Goal: Task Accomplishment & Management: Use online tool/utility

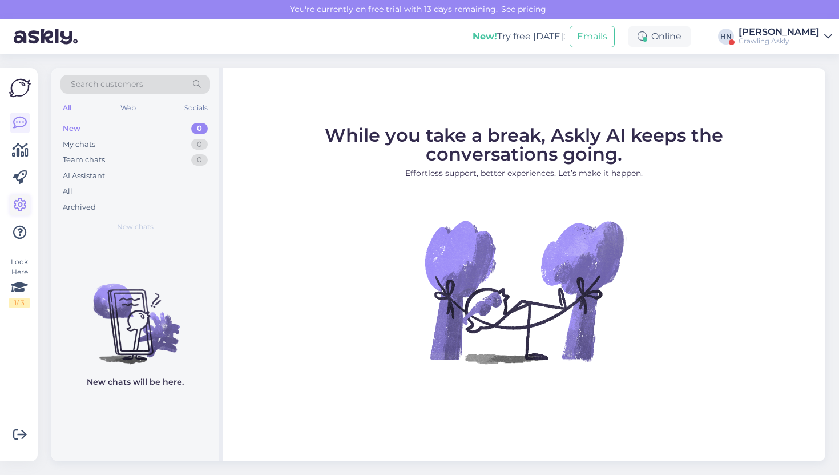
click at [14, 206] on icon at bounding box center [20, 205] width 14 height 14
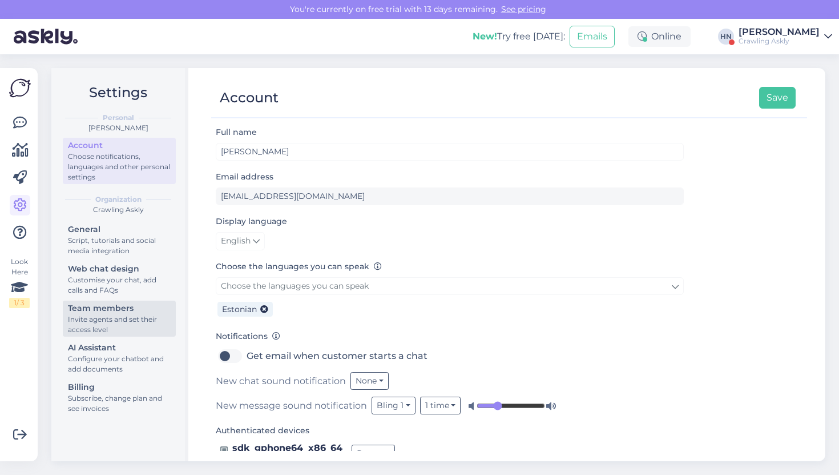
click at [113, 323] on div "Invite agents and set their access level" at bounding box center [119, 324] width 103 height 21
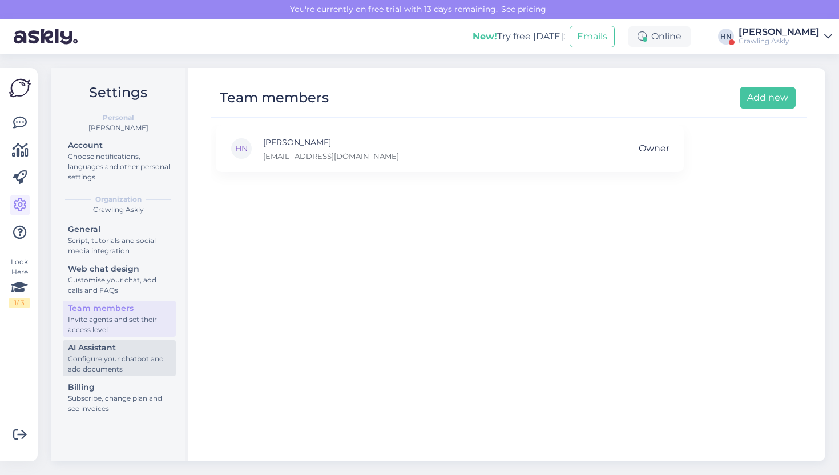
click at [111, 352] on div "AI Assistant" at bounding box center [119, 347] width 103 height 12
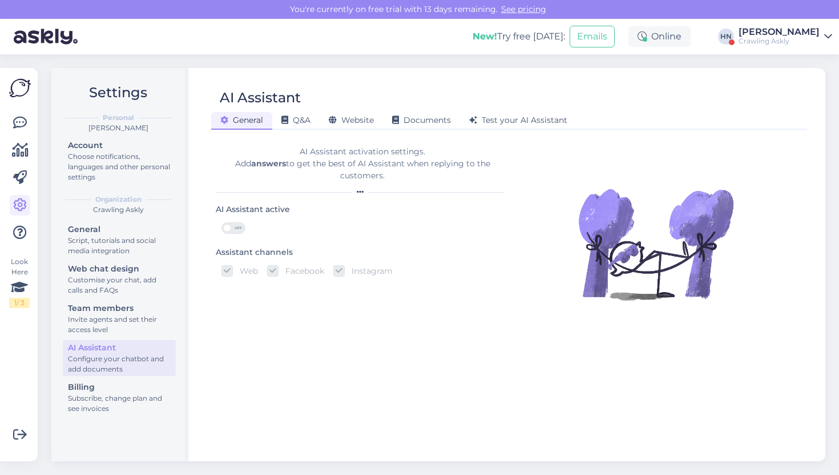
click at [371, 98] on div "AI Assistant" at bounding box center [503, 98] width 585 height 22
click at [364, 124] on span "Website" at bounding box center [351, 120] width 45 height 10
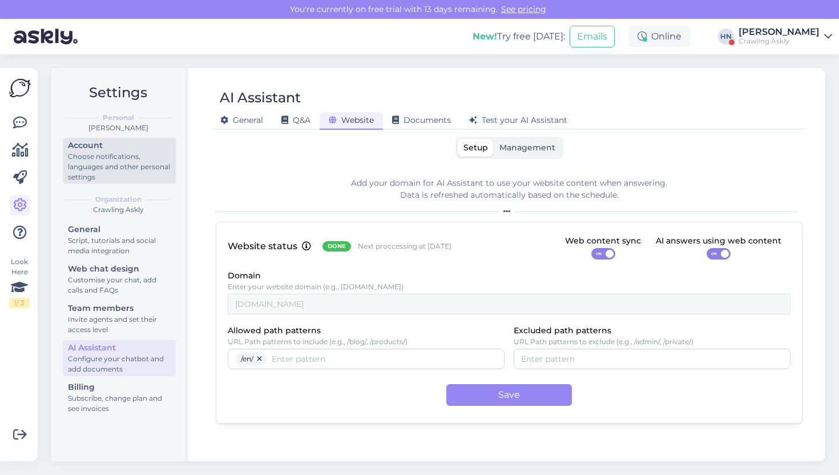
click at [122, 144] on div "Account" at bounding box center [119, 145] width 103 height 12
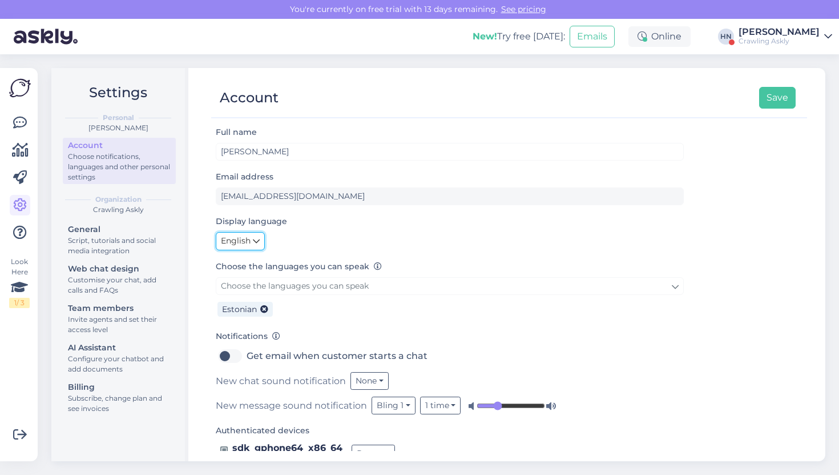
click at [238, 239] on span "English" at bounding box center [236, 241] width 30 height 13
click at [243, 263] on link "Eesti" at bounding box center [243, 265] width 54 height 18
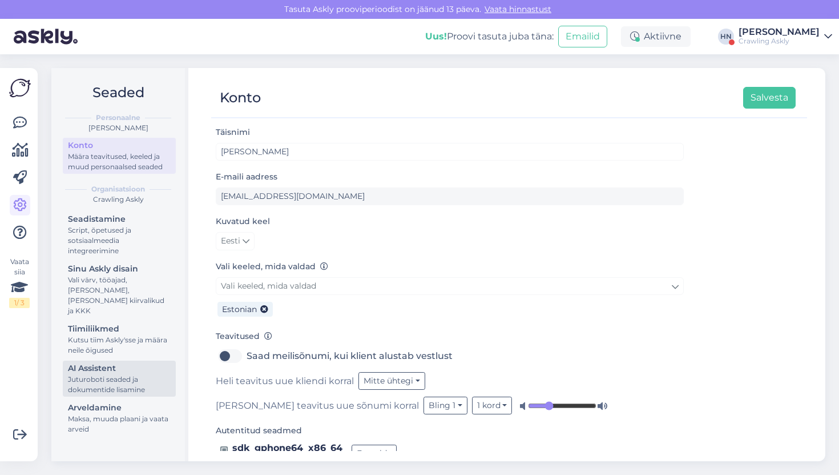
click at [132, 380] on div "Juturoboti seaded ja dokumentide lisamine" at bounding box center [119, 384] width 103 height 21
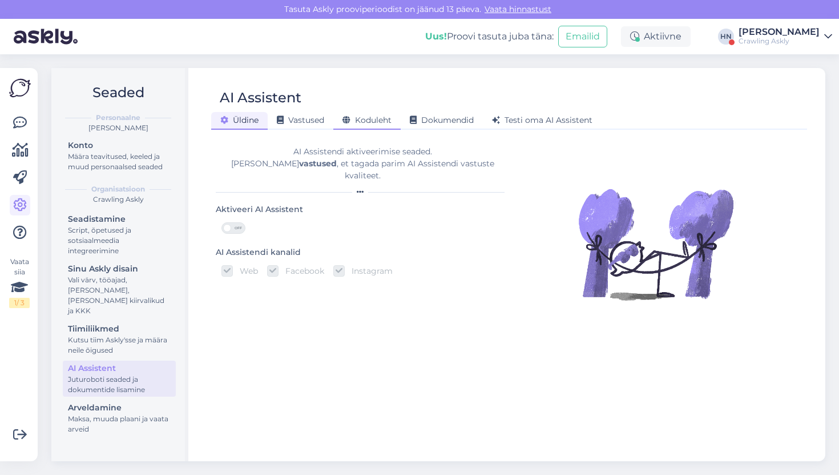
click at [368, 114] on div "Koduleht" at bounding box center [366, 121] width 67 height 18
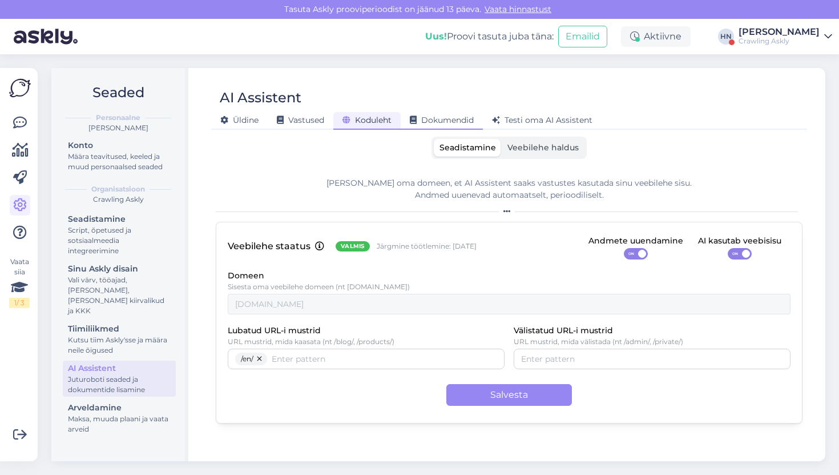
click at [428, 121] on span "Dokumendid" at bounding box center [442, 120] width 64 height 10
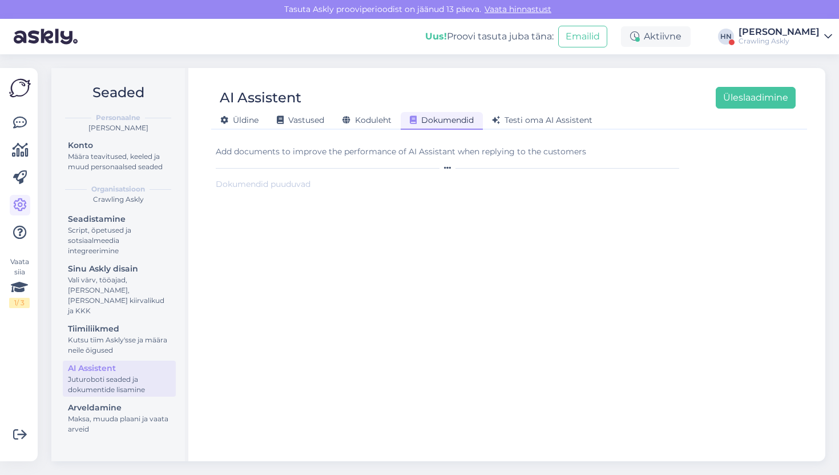
click at [328, 151] on div "Add documents to improve the performance of AI Assistant when replying to the c…" at bounding box center [450, 152] width 468 height 12
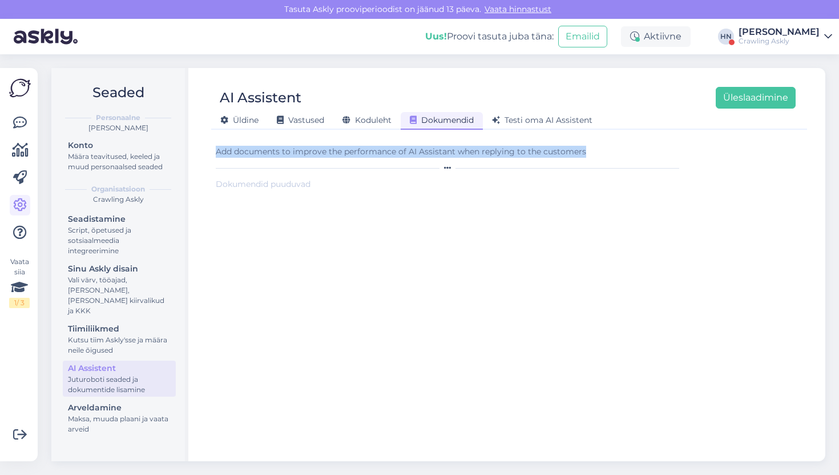
click at [328, 151] on div "Add documents to improve the performance of AI Assistant when replying to the c…" at bounding box center [450, 152] width 468 height 12
click at [515, 127] on div "Testi oma AI Assistent" at bounding box center [542, 121] width 119 height 18
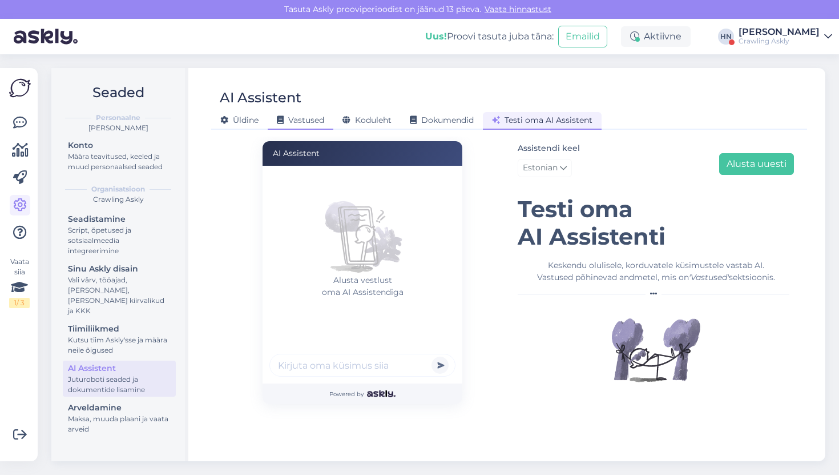
click at [306, 120] on span "Vastused" at bounding box center [300, 120] width 47 height 10
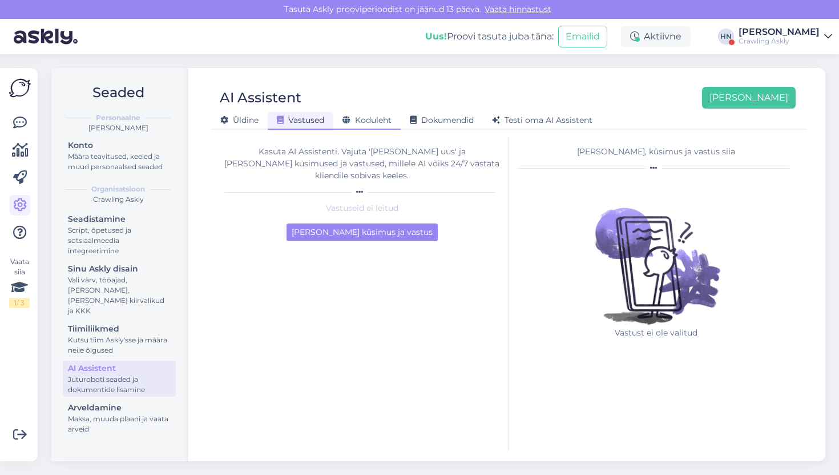
click at [351, 128] on div "Koduleht" at bounding box center [366, 121] width 67 height 18
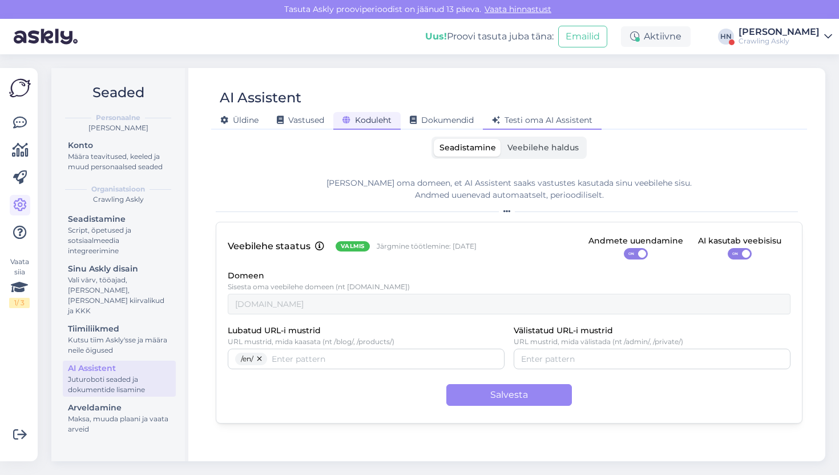
click at [485, 122] on div "Testi oma AI Assistent" at bounding box center [542, 121] width 119 height 18
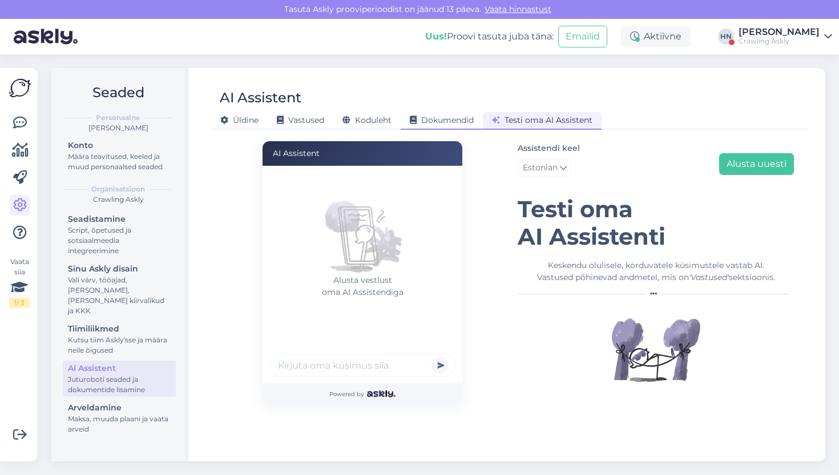
click at [471, 122] on span "Dokumendid" at bounding box center [442, 120] width 64 height 10
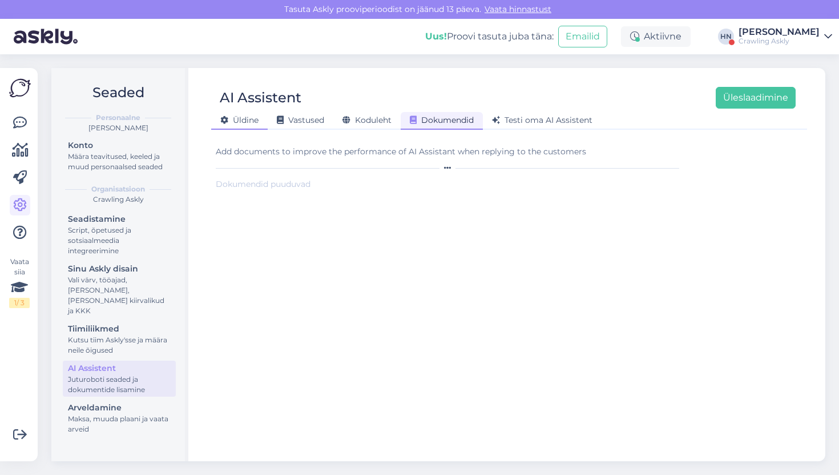
click at [243, 116] on span "Üldine" at bounding box center [239, 120] width 38 height 10
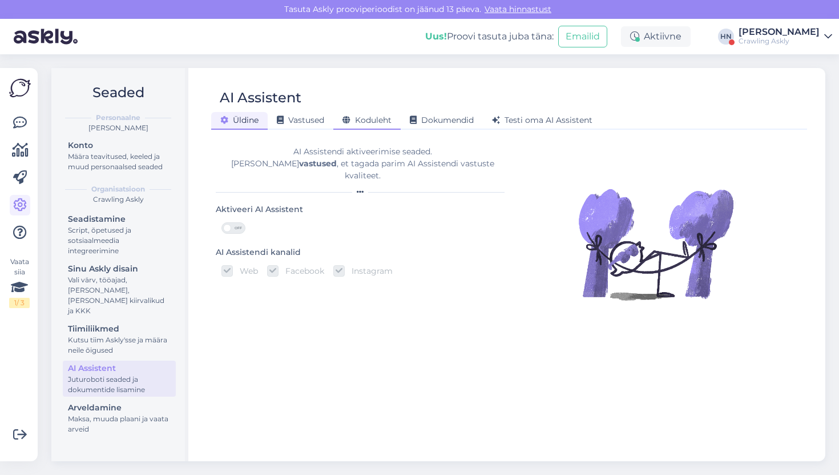
click at [371, 119] on span "Koduleht" at bounding box center [367, 120] width 49 height 10
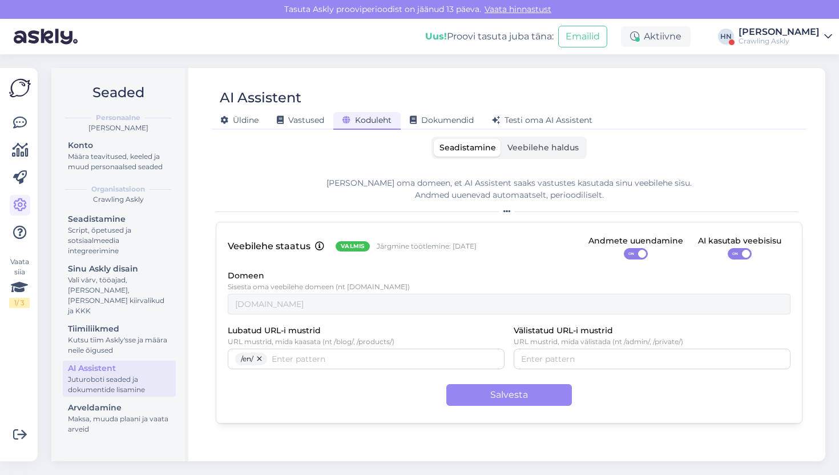
click at [521, 144] on span "Veebilehe haldus" at bounding box center [543, 147] width 71 height 10
click at [502, 139] on input "Veebilehe haldus" at bounding box center [502, 139] width 0 height 0
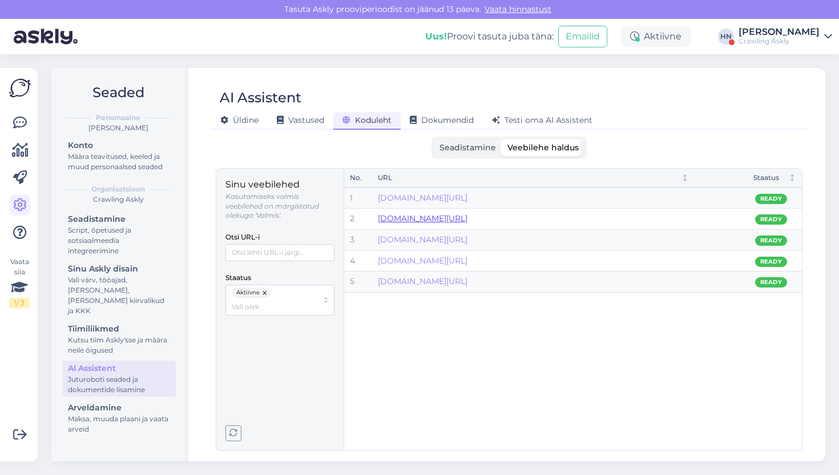
click at [449, 220] on link "[DOMAIN_NAME][URL]" at bounding box center [423, 218] width 90 height 10
click at [468, 123] on span "Dokumendid" at bounding box center [442, 120] width 64 height 10
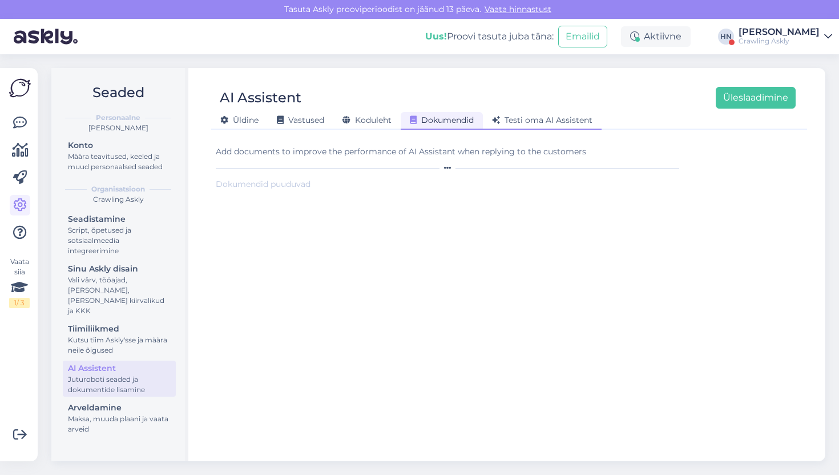
click at [493, 123] on div "Testi oma AI Assistent" at bounding box center [542, 121] width 119 height 18
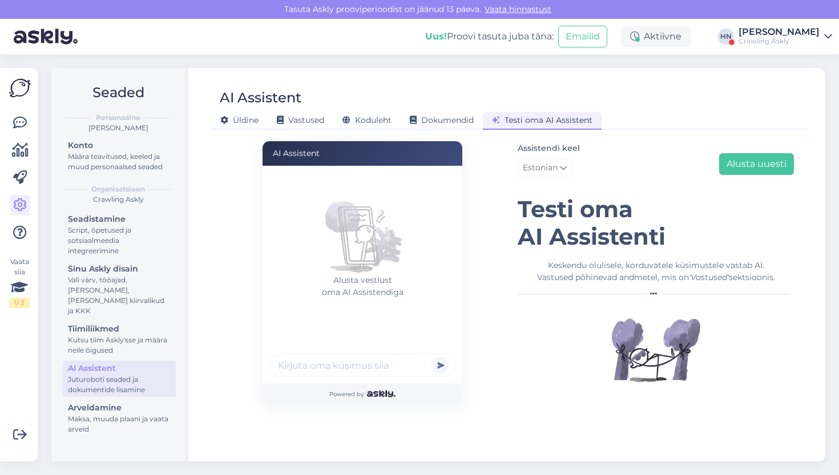
click at [343, 367] on input "text" at bounding box center [363, 364] width 186 height 23
type input "How do you provide realtime translation ?"
click at [432, 356] on button "submit" at bounding box center [440, 364] width 17 height 17
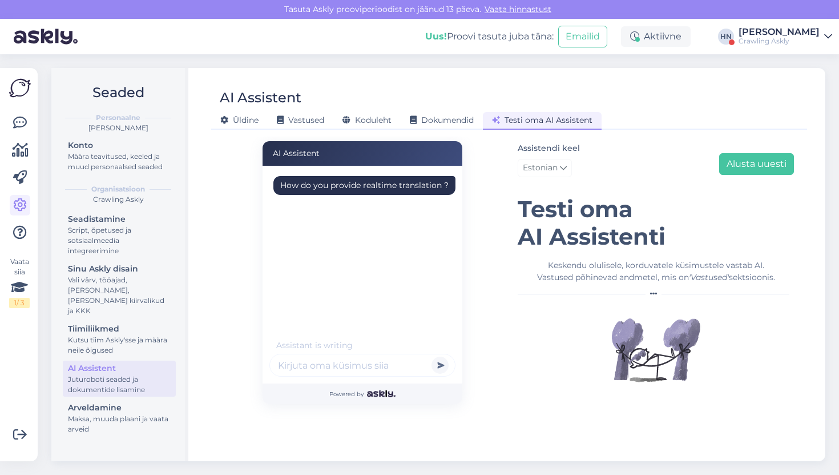
scroll to position [0, 0]
click at [353, 186] on div "How do you provide realtime translation ?" at bounding box center [364, 185] width 168 height 12
copy div "How do you provide realtime translation ?"
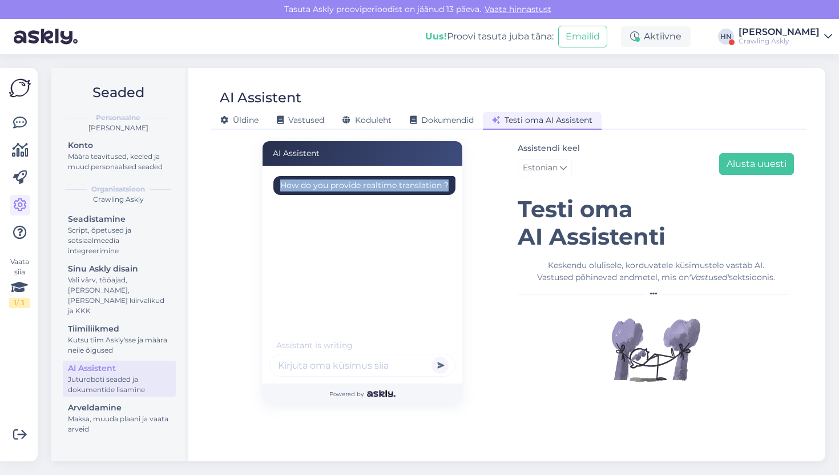
click at [350, 190] on div "How do you provide realtime translation ?" at bounding box center [364, 185] width 168 height 12
click at [337, 218] on div "How do you provide realtime translation ?" at bounding box center [366, 254] width 193 height 171
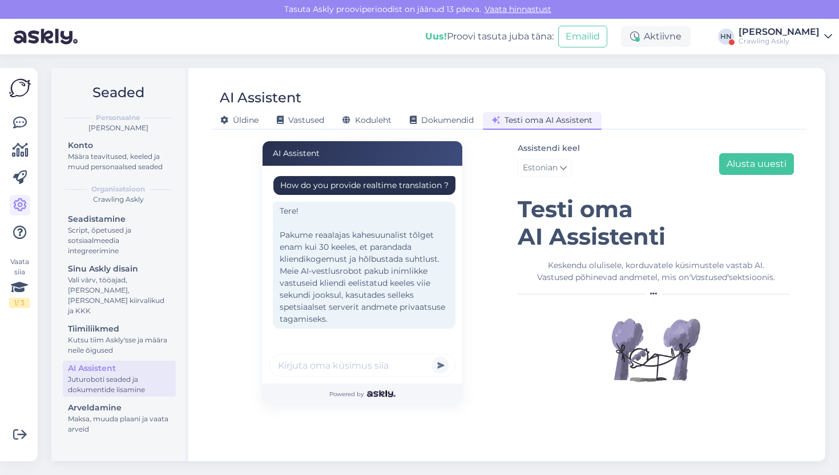
scroll to position [2, 0]
